Goal: Information Seeking & Learning: Learn about a topic

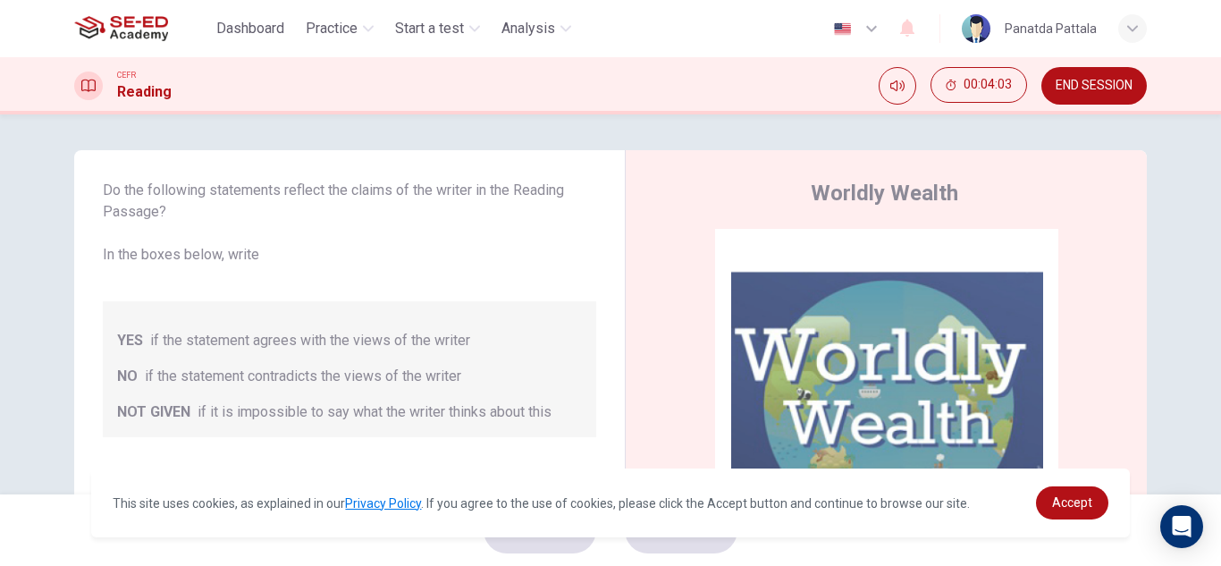
scroll to position [72, 0]
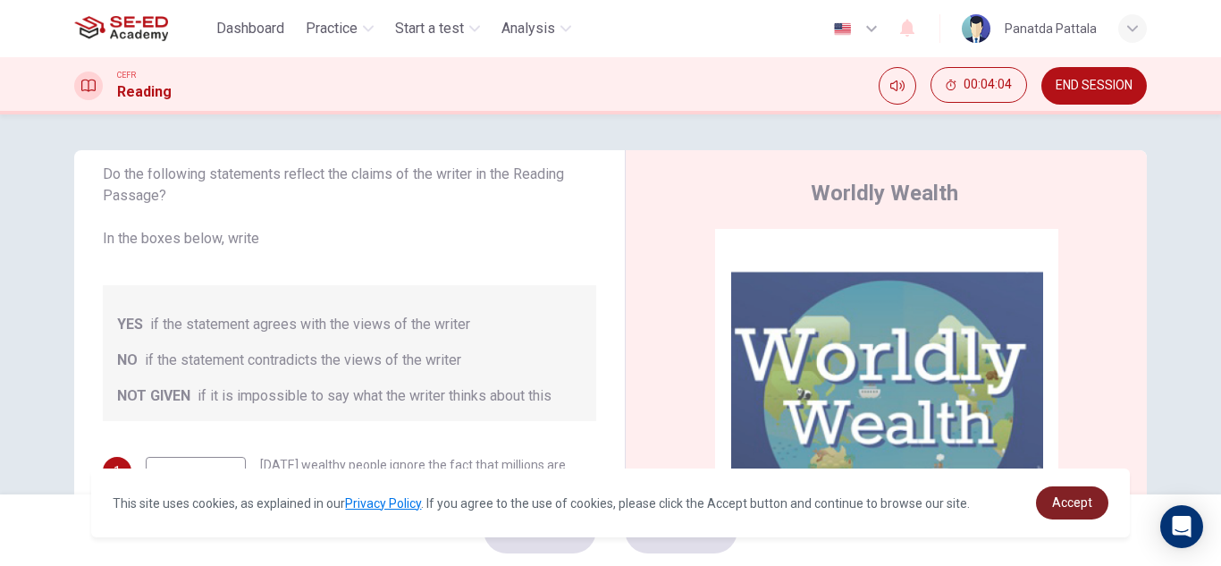
click at [1091, 507] on span "Accept" at bounding box center [1072, 502] width 40 height 14
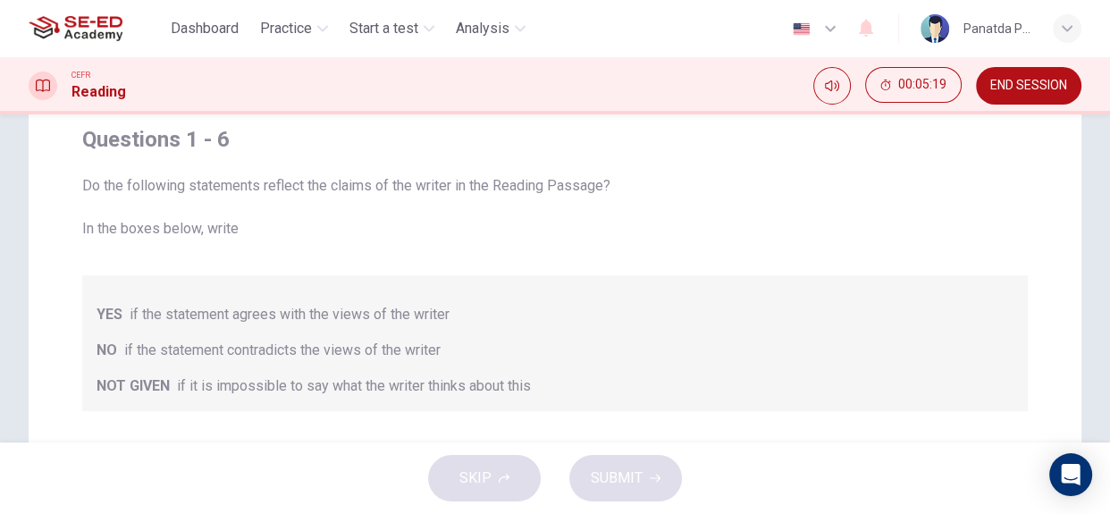
scroll to position [0, 0]
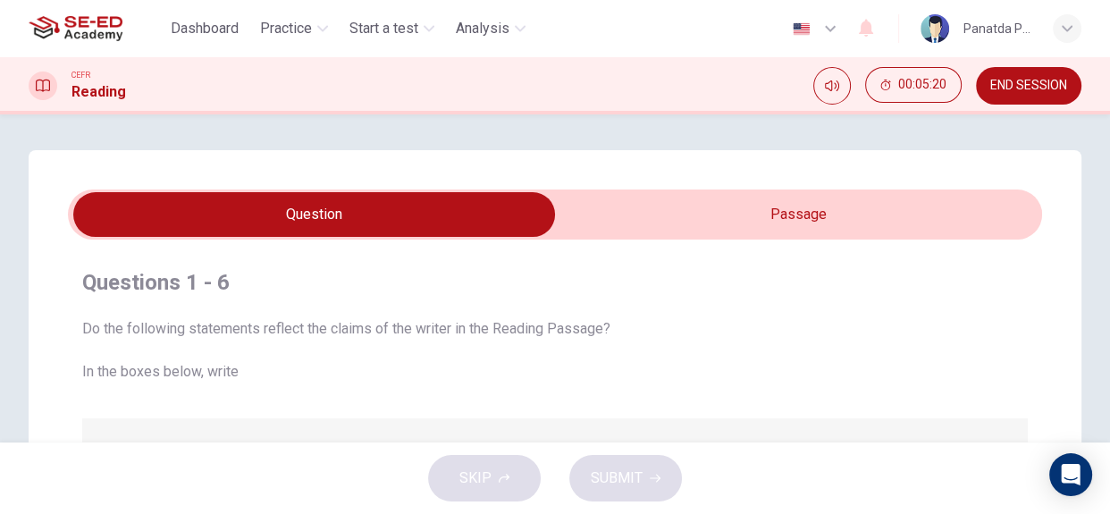
click at [375, 199] on input "checkbox" at bounding box center [314, 214] width 1461 height 45
checkbox input "true"
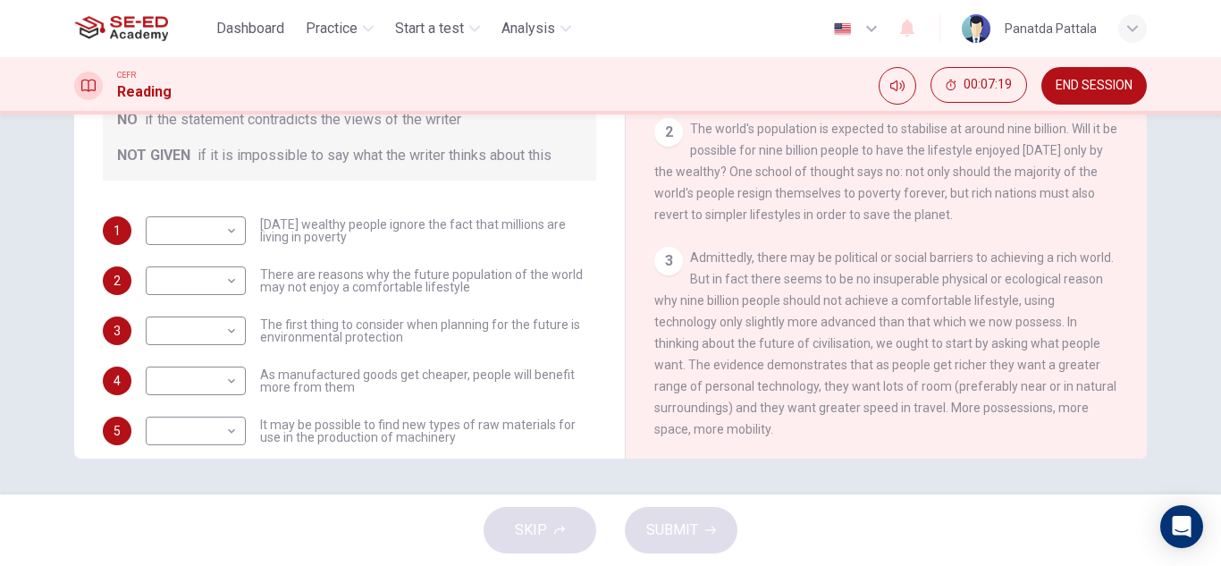
scroll to position [268, 0]
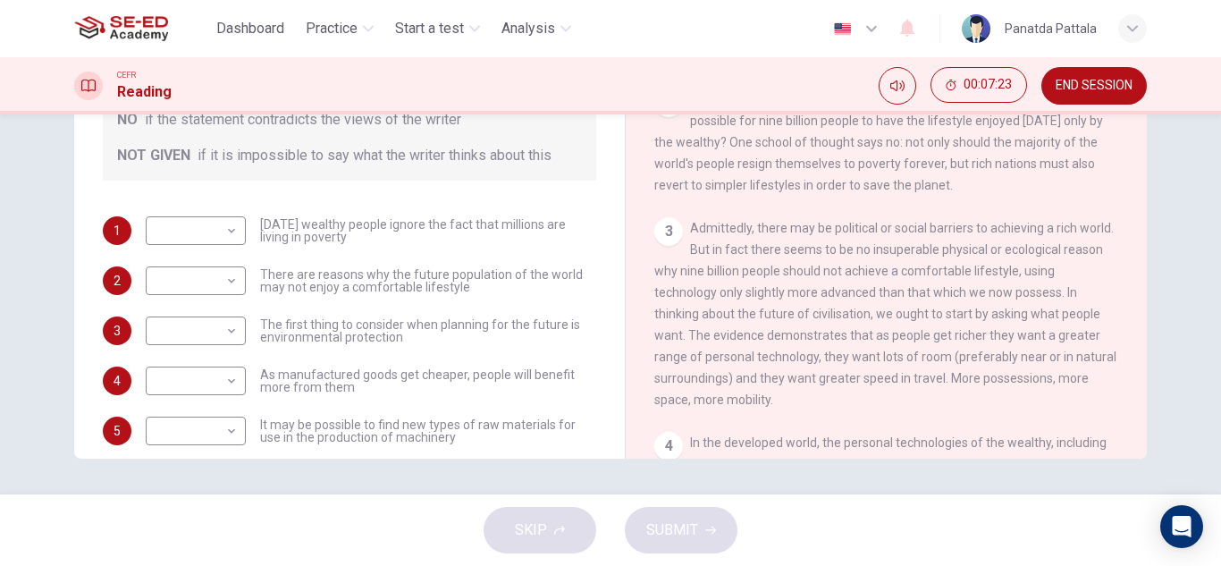
drag, startPoint x: 760, startPoint y: 239, endPoint x: 812, endPoint y: 232, distance: 52.2
click at [812, 232] on span "Admittedly, there may be political or social barriers to achieving a rich world…" at bounding box center [885, 314] width 462 height 186
drag, startPoint x: 421, startPoint y: 220, endPoint x: 486, endPoint y: 221, distance: 65.2
click at [486, 221] on span "[DATE] wealthy people ignore the fact that millions are living in poverty" at bounding box center [428, 230] width 336 height 25
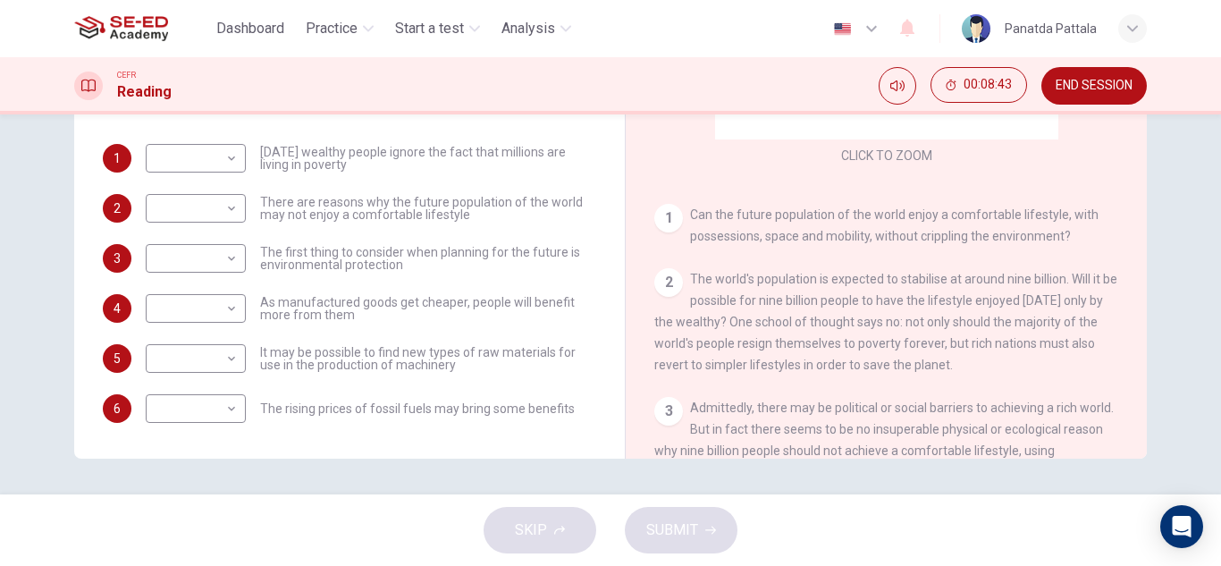
scroll to position [89, 0]
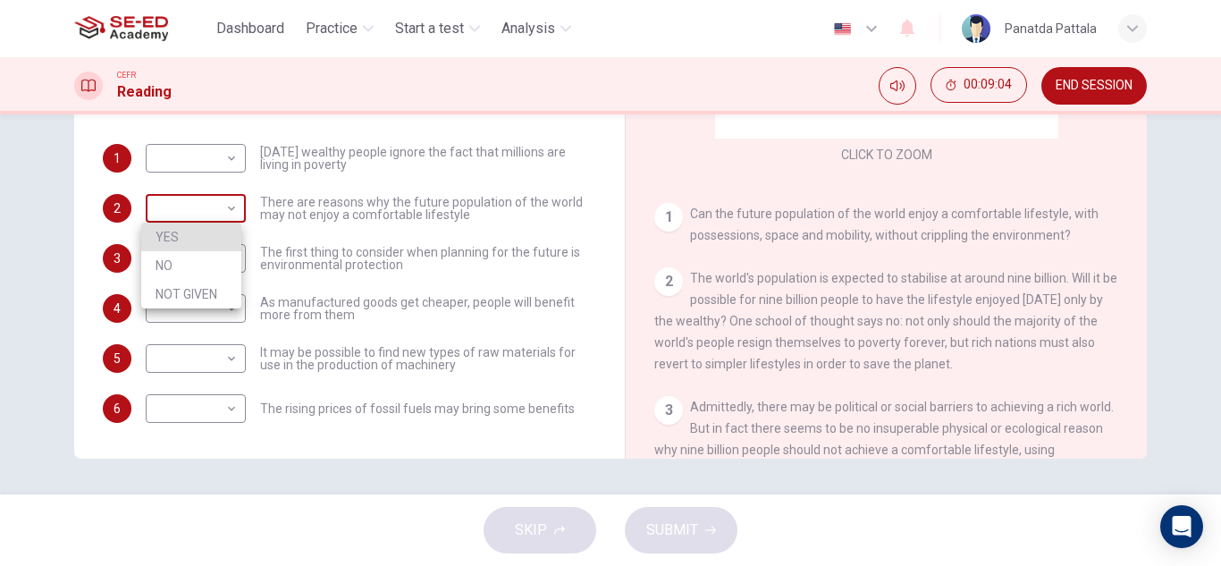
click at [223, 208] on body "This site uses cookies, as explained in our Privacy Policy . If you agree to th…" at bounding box center [610, 283] width 1221 height 566
click at [207, 272] on li "NO" at bounding box center [191, 265] width 100 height 29
type input "NO"
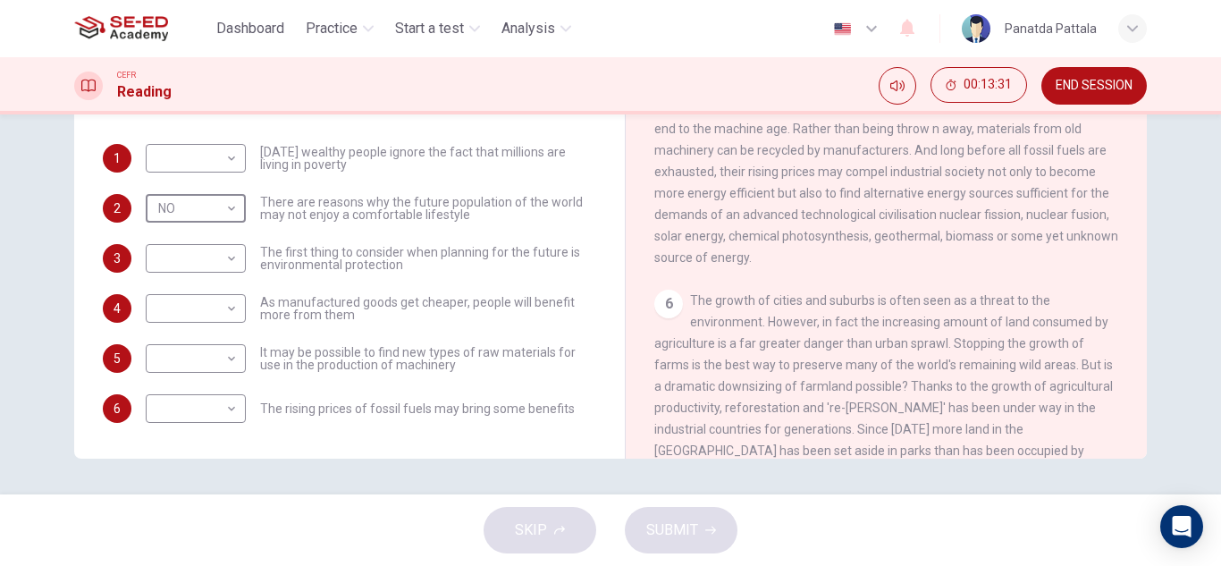
scroll to position [784, 0]
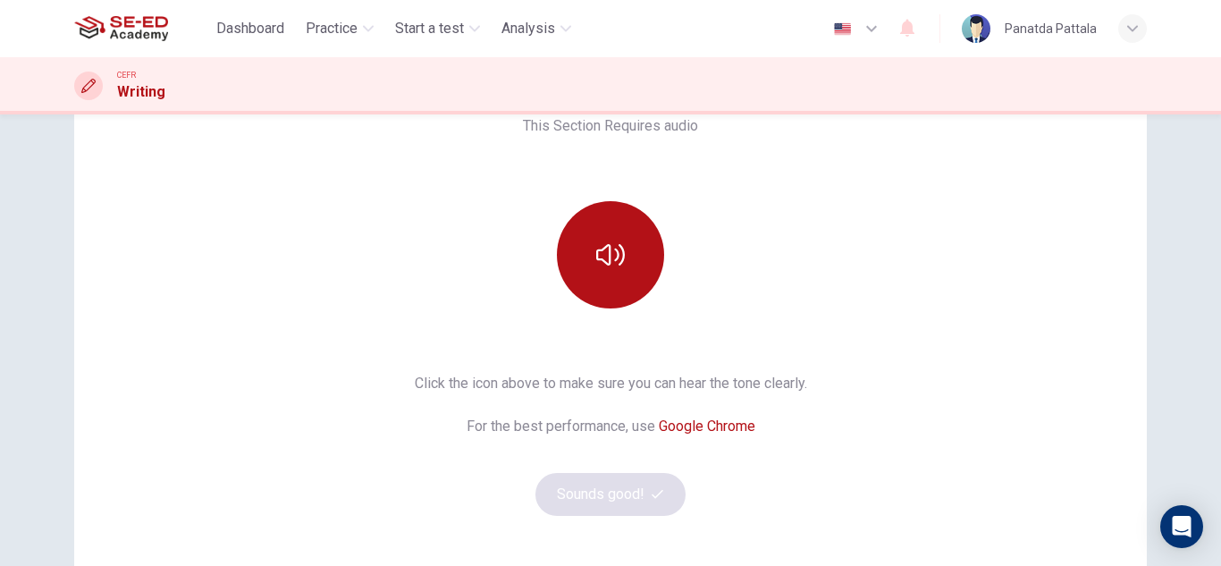
scroll to position [179, 0]
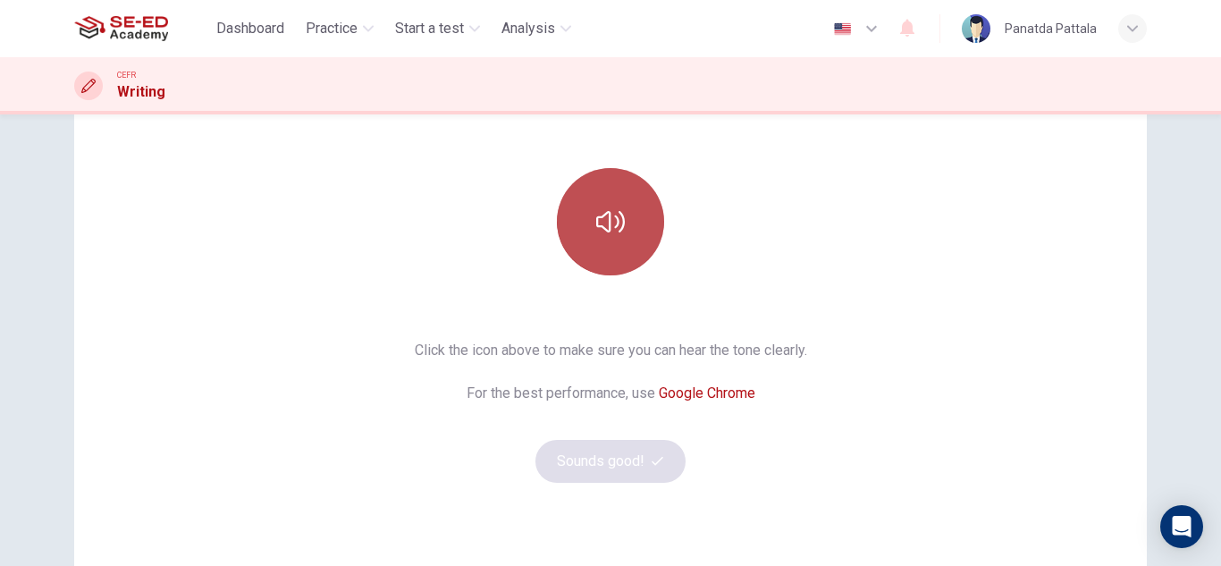
click at [646, 217] on button "button" at bounding box center [610, 221] width 107 height 107
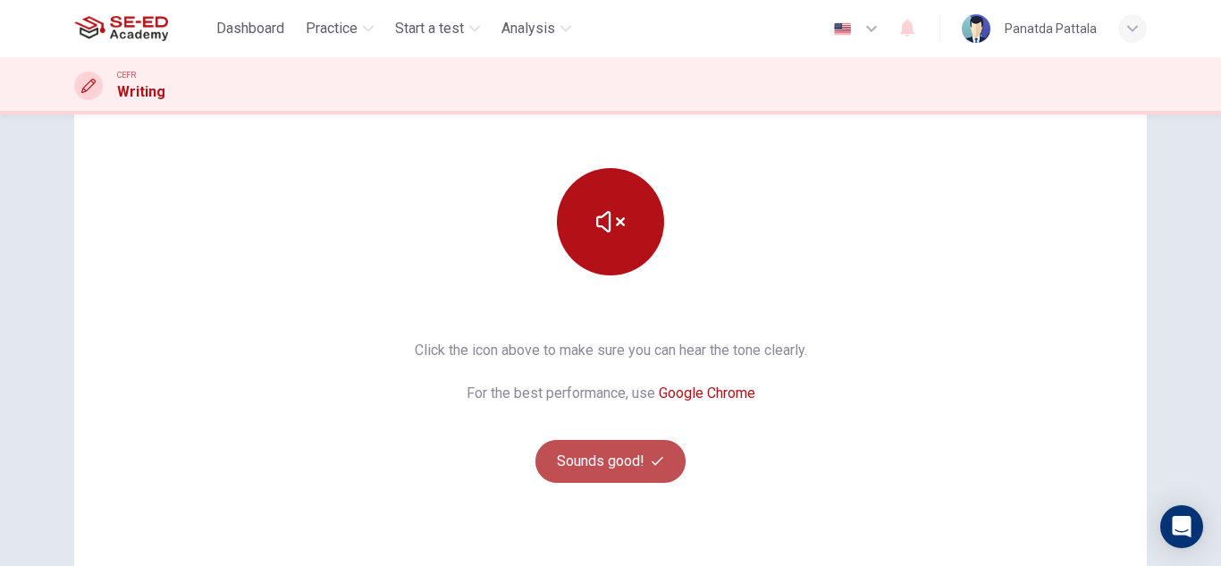
click at [606, 466] on button "Sounds good!" at bounding box center [610, 461] width 150 height 43
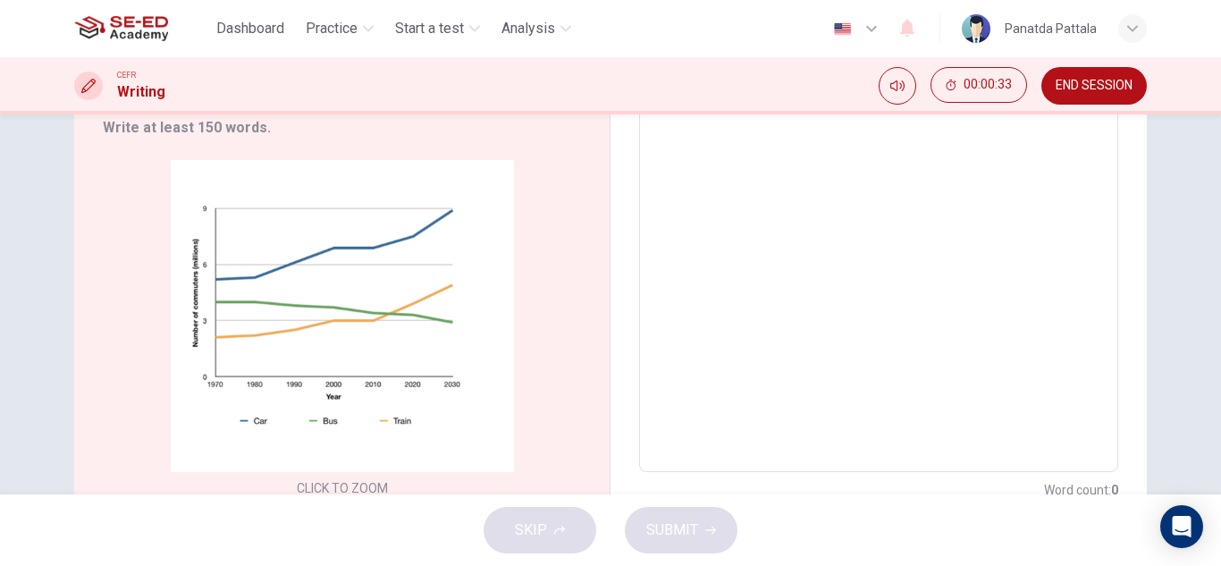
scroll to position [357, 0]
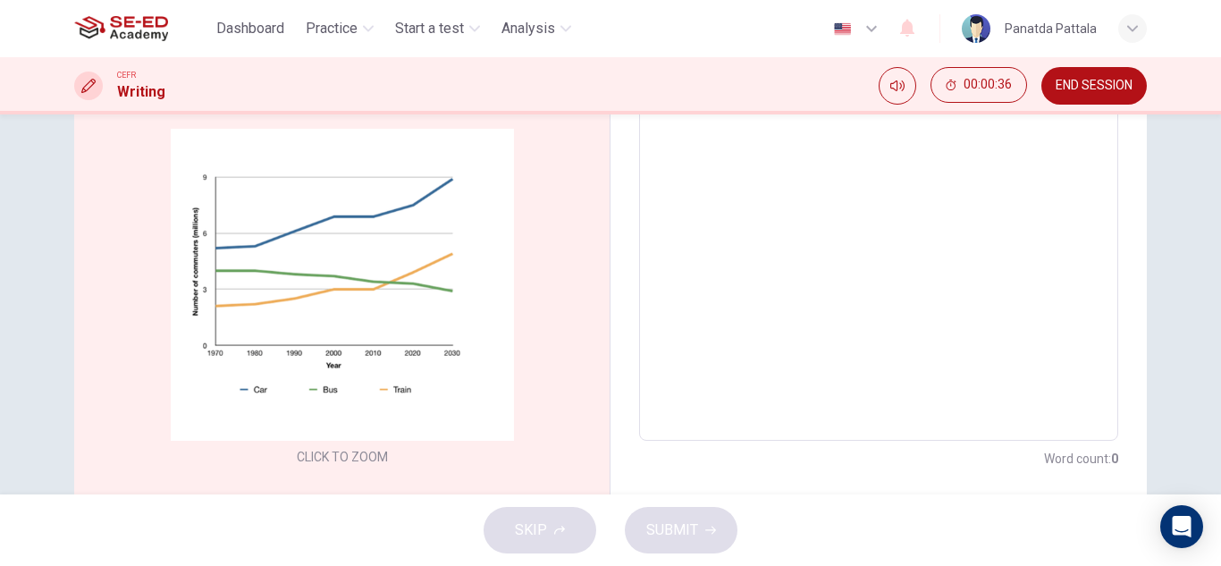
click at [112, 27] on img at bounding box center [121, 29] width 94 height 36
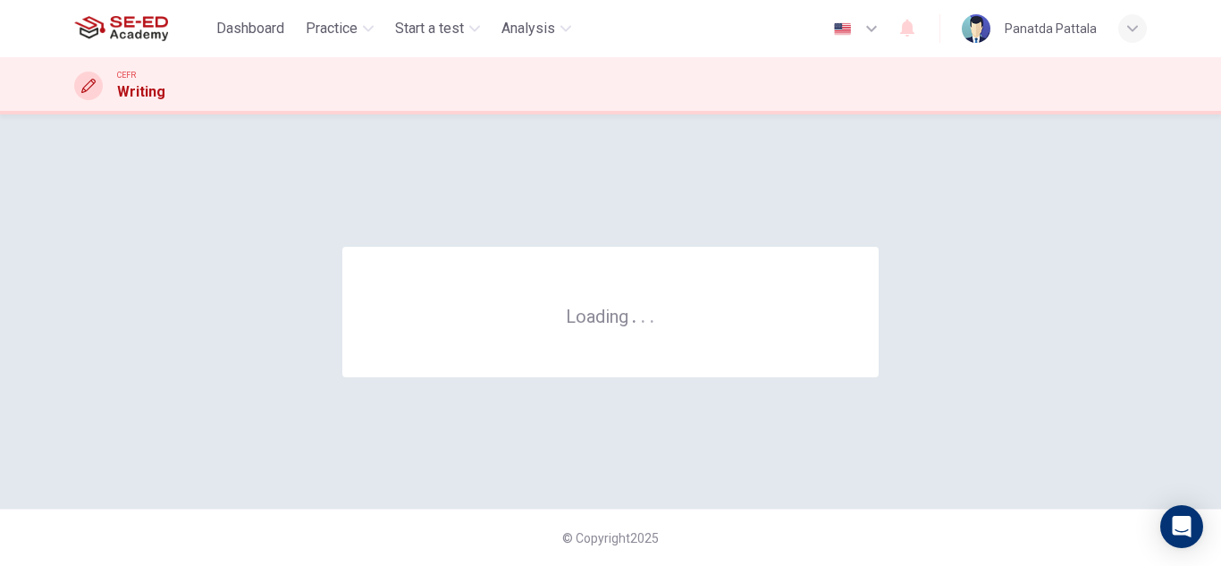
scroll to position [0, 0]
